Goal: Transaction & Acquisition: Purchase product/service

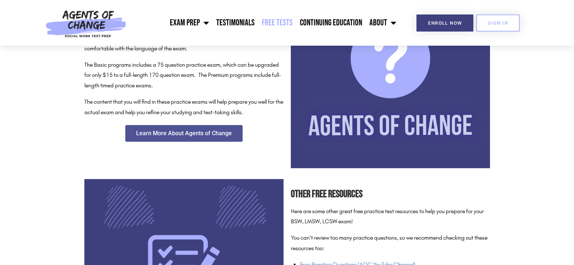
scroll to position [326, 0]
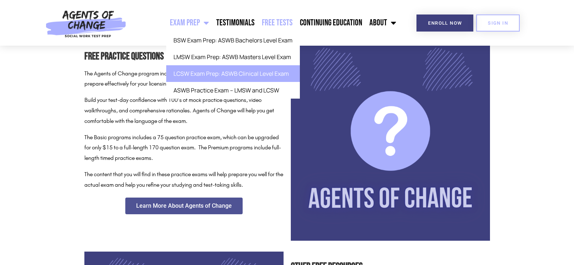
click at [198, 72] on link "LCSW Exam Prep: ASWB Clinical Level Exam" at bounding box center [233, 73] width 134 height 17
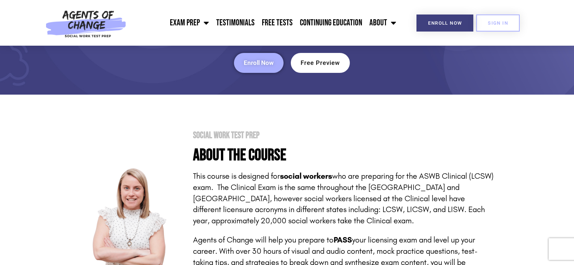
scroll to position [36, 0]
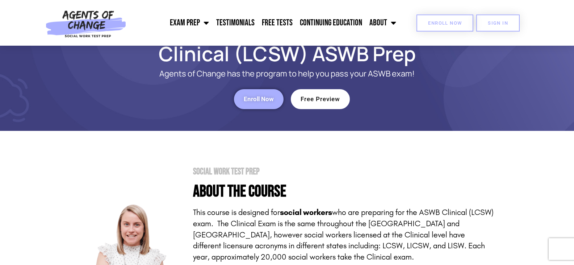
click at [448, 19] on link "Enroll Now" at bounding box center [444, 22] width 57 height 17
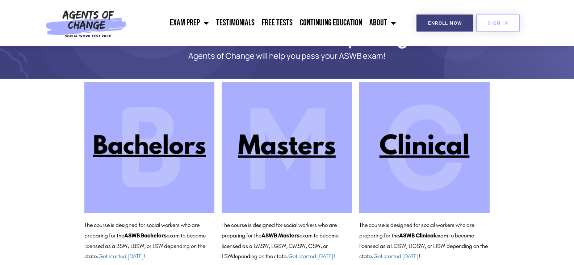
scroll to position [55, 0]
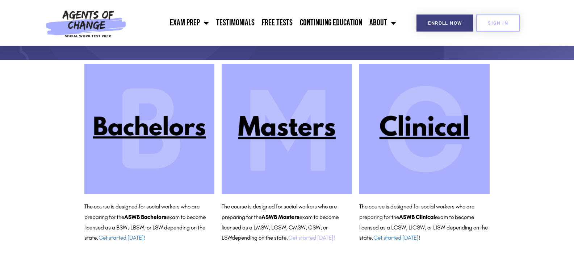
click at [321, 236] on link "Get started today!" at bounding box center [311, 237] width 47 height 7
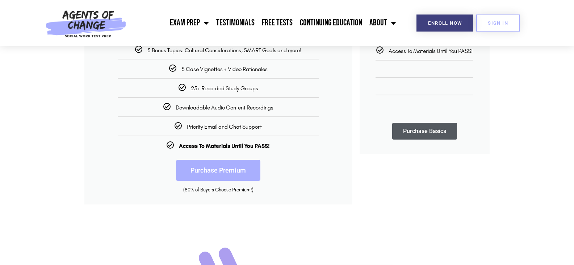
scroll to position [290, 0]
